Goal: Navigation & Orientation: Find specific page/section

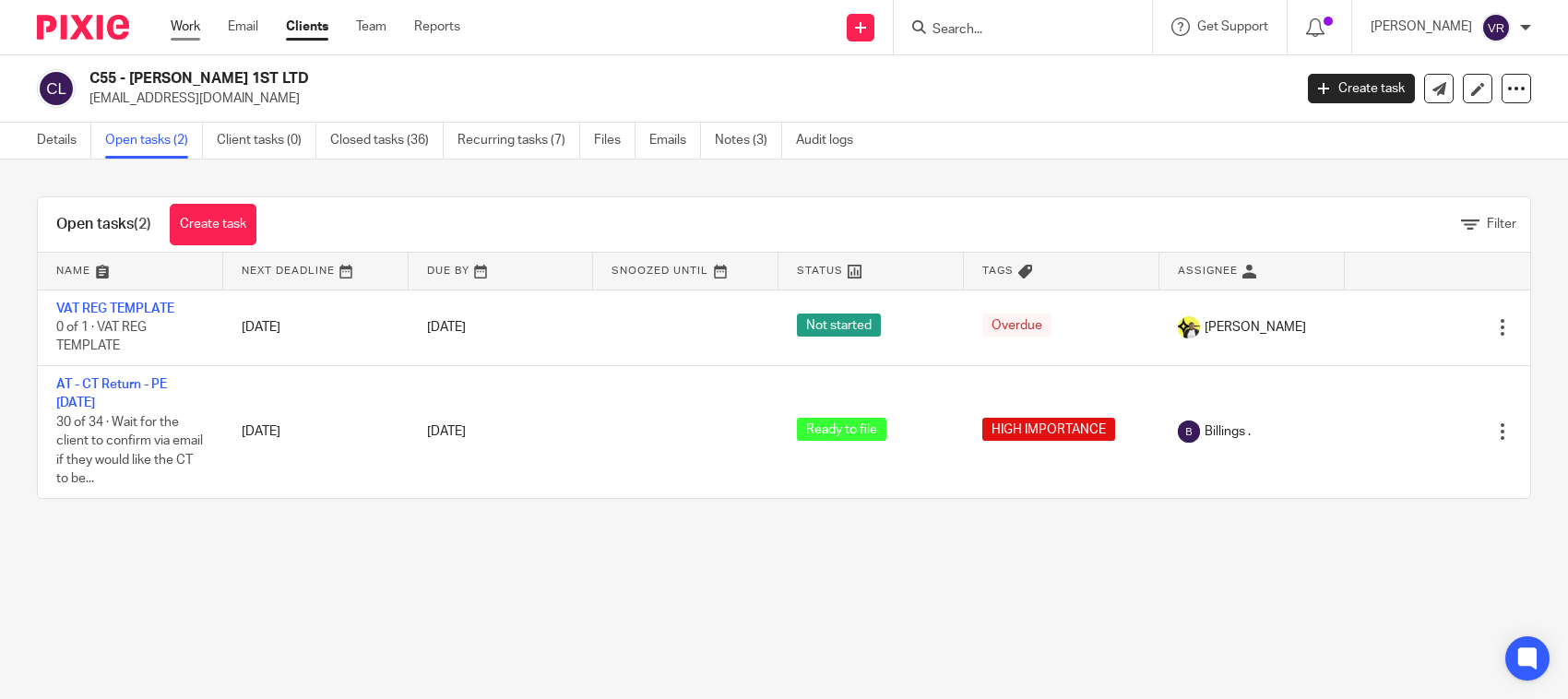
click at [182, 33] on link "Work" at bounding box center [184, 27] width 29 height 19
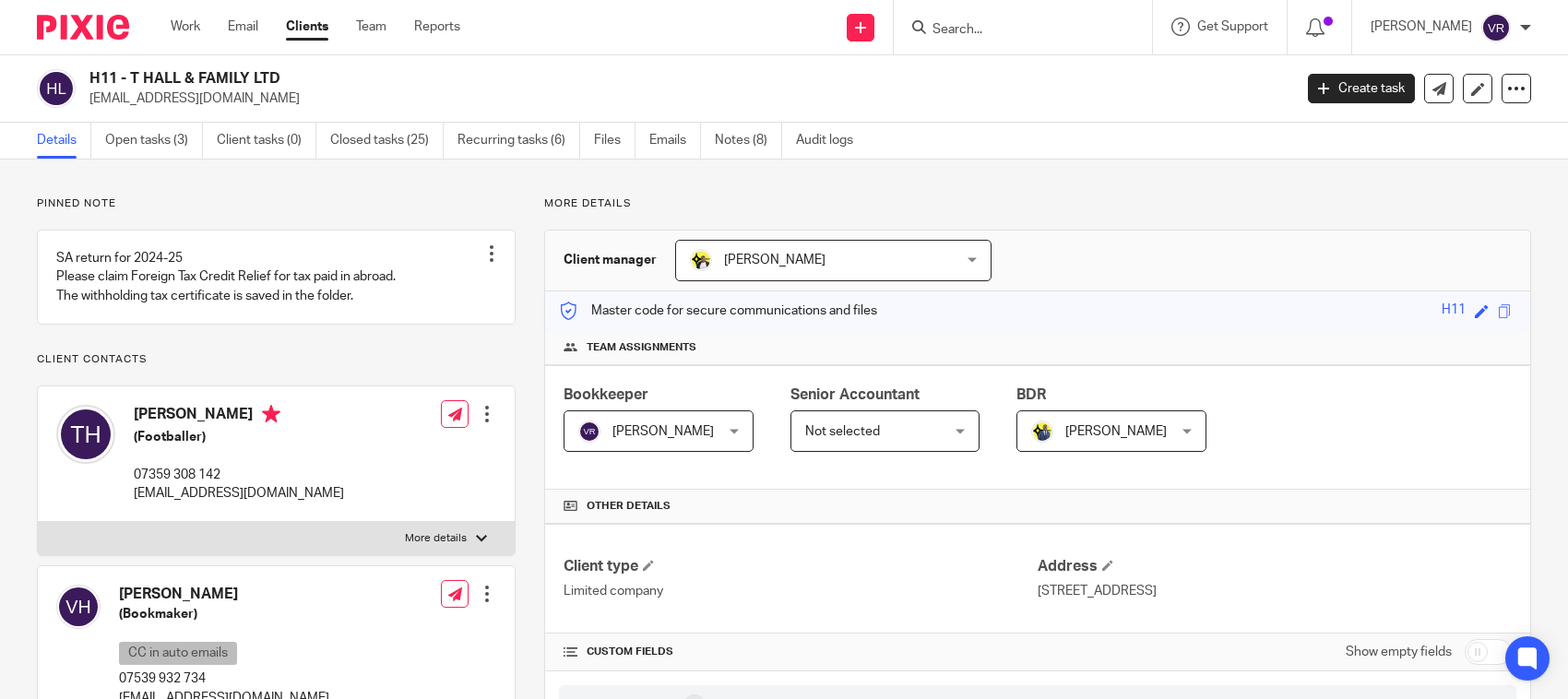
scroll to position [1268, 0]
